Goal: Navigation & Orientation: Find specific page/section

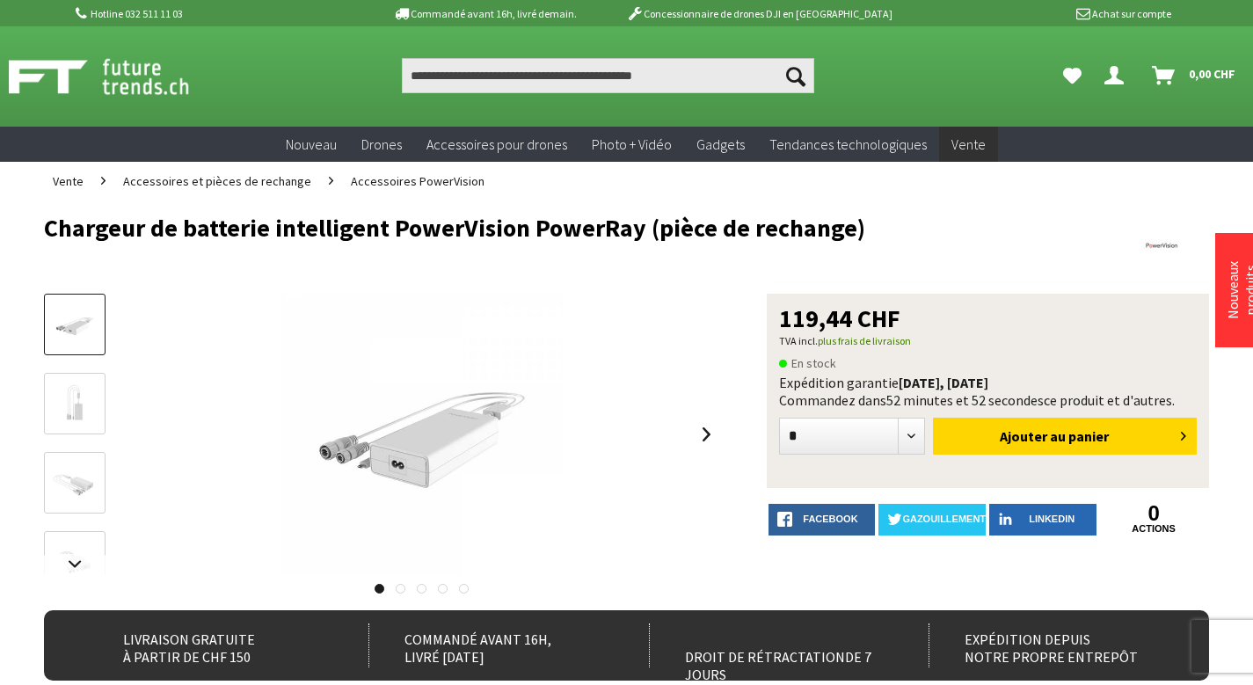
click at [383, 183] on font "Accessoires PowerVision" at bounding box center [418, 181] width 134 height 16
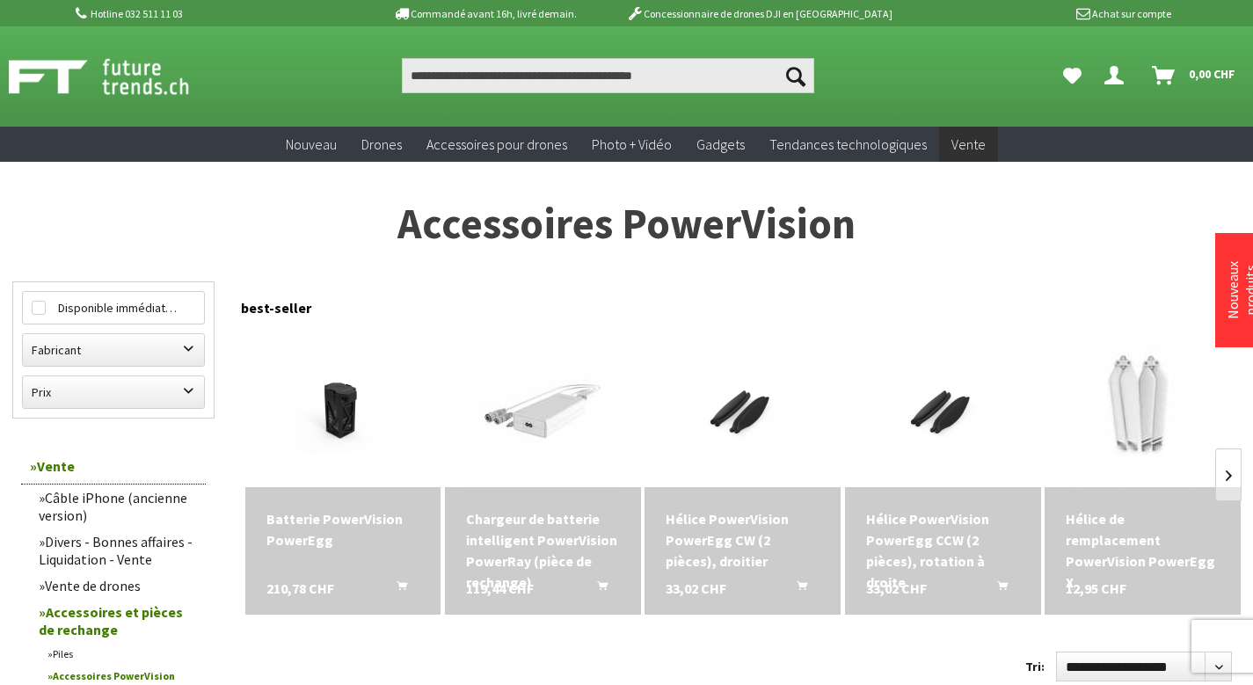
click at [120, 542] on font "Divers - Bonnes affaires - Liquidation - Vente" at bounding box center [116, 550] width 154 height 35
